Goal: Check status: Check status

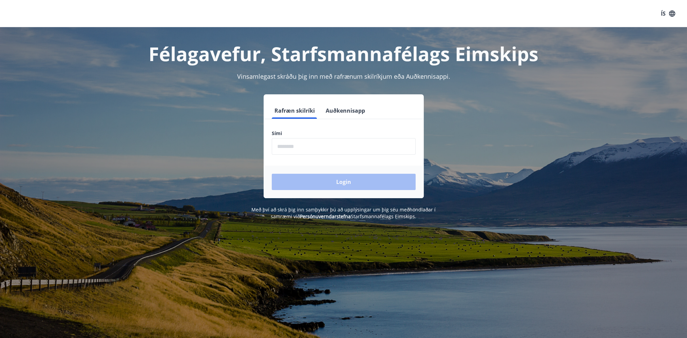
click at [303, 150] on input "phone" at bounding box center [344, 146] width 144 height 17
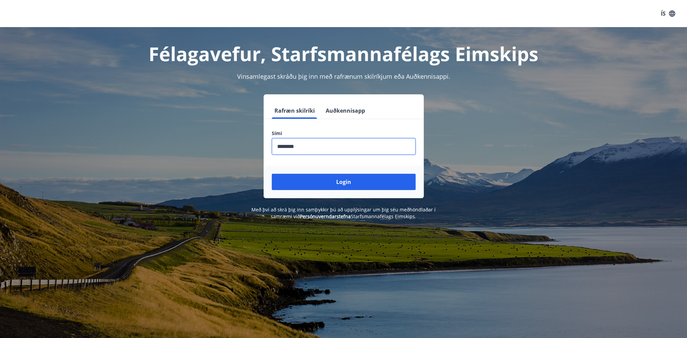
type input "********"
click at [272, 174] on button "Login" at bounding box center [344, 182] width 144 height 16
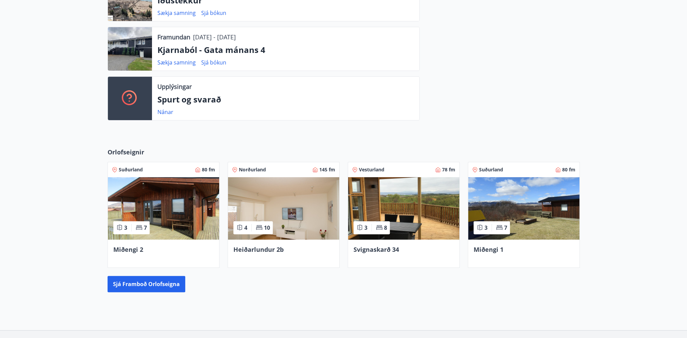
scroll to position [270, 0]
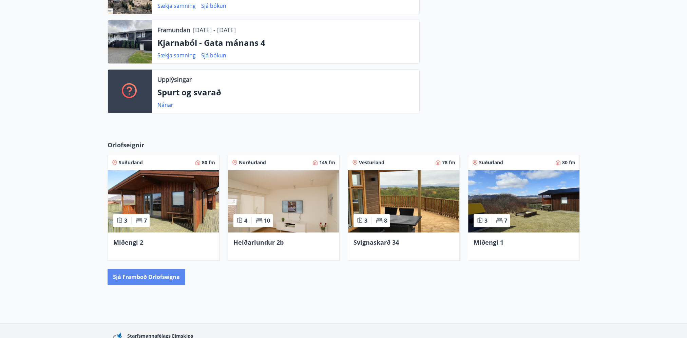
click at [146, 279] on button "Sjá framboð orlofseigna" at bounding box center [147, 277] width 78 height 16
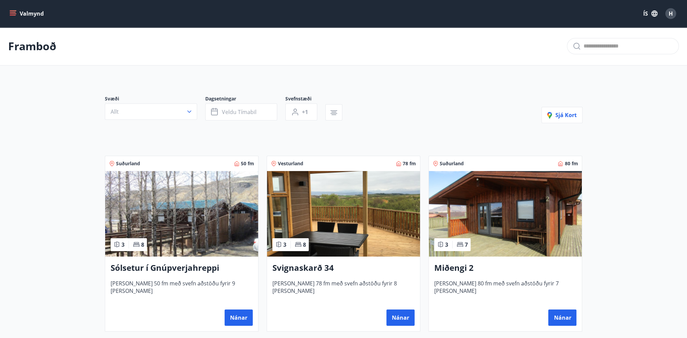
click at [188, 270] on h3 "Sólsetur í Gnúpverjahreppi" at bounding box center [182, 268] width 142 height 12
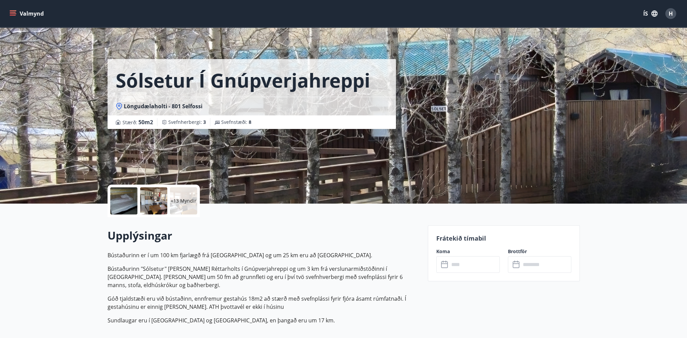
click at [190, 203] on p "+13 Myndir" at bounding box center [184, 200] width 26 height 7
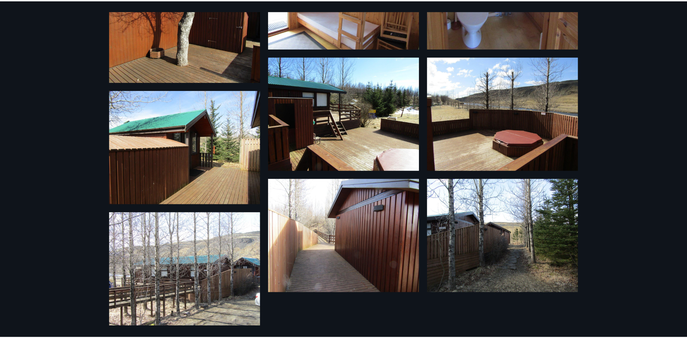
scroll to position [560, 0]
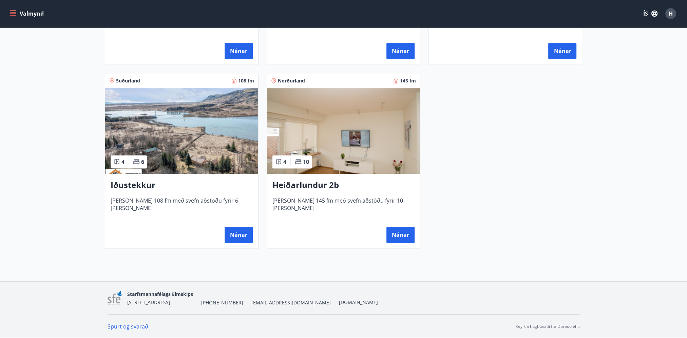
scroll to position [155, 0]
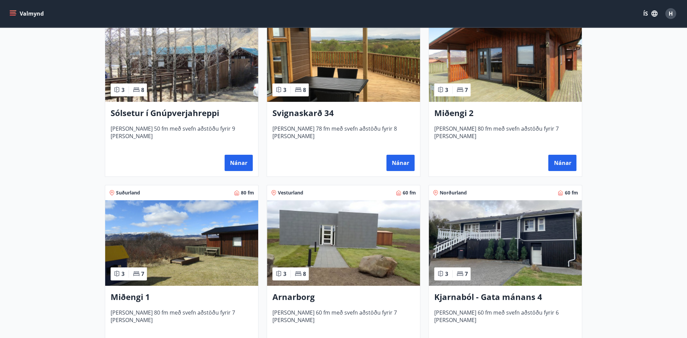
click at [470, 235] on img at bounding box center [505, 242] width 153 height 85
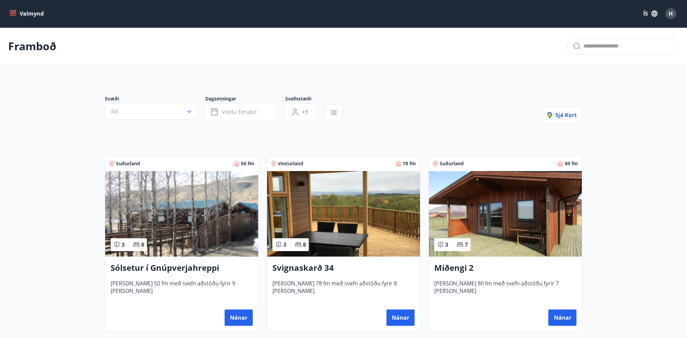
click at [13, 17] on icon "menu" at bounding box center [12, 13] width 7 height 7
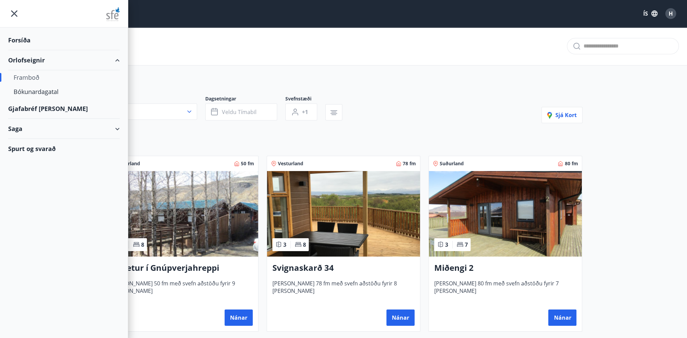
click at [121, 130] on div "Saga" at bounding box center [64, 129] width 128 height 20
click at [22, 145] on div "Bókanir" at bounding box center [64, 146] width 101 height 14
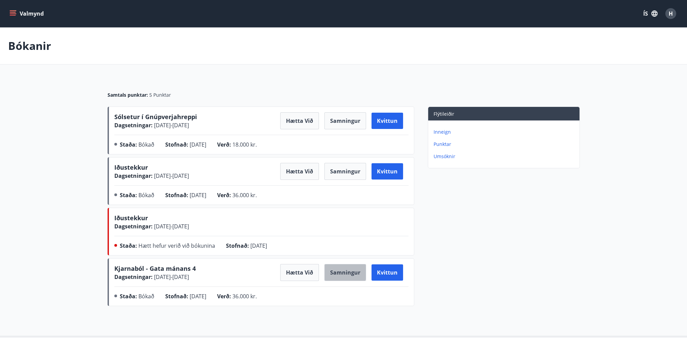
click at [332, 269] on button "Samningur" at bounding box center [345, 272] width 42 height 17
